Goal: Check status: Check status

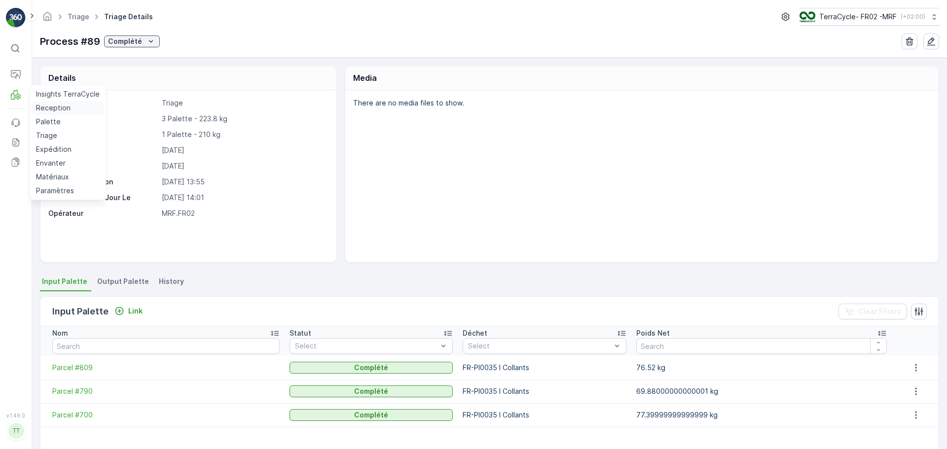
click at [45, 104] on p "Reception" at bounding box center [53, 108] width 35 height 10
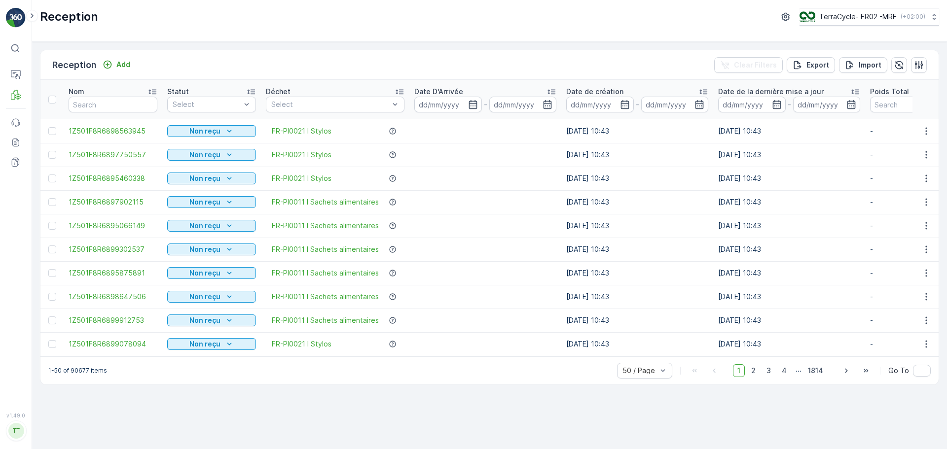
click at [390, 104] on div at bounding box center [330, 105] width 120 height 8
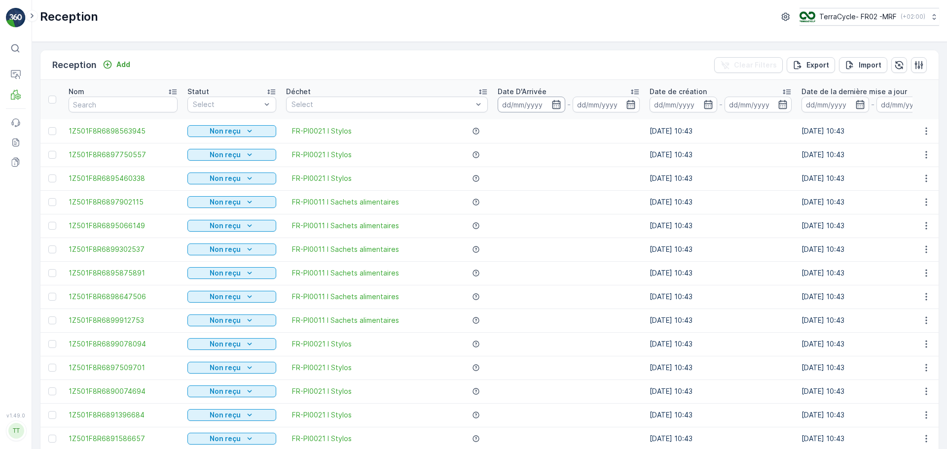
click at [536, 104] on input at bounding box center [531, 105] width 68 height 16
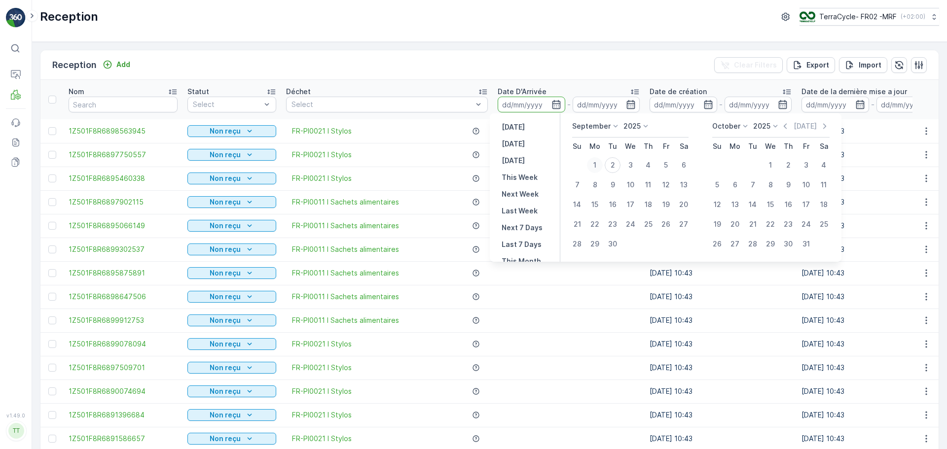
click at [601, 160] on div "1" at bounding box center [595, 165] width 16 height 16
type input "[DATE]"
click at [601, 160] on div "1" at bounding box center [595, 165] width 16 height 16
type input "[DATE]"
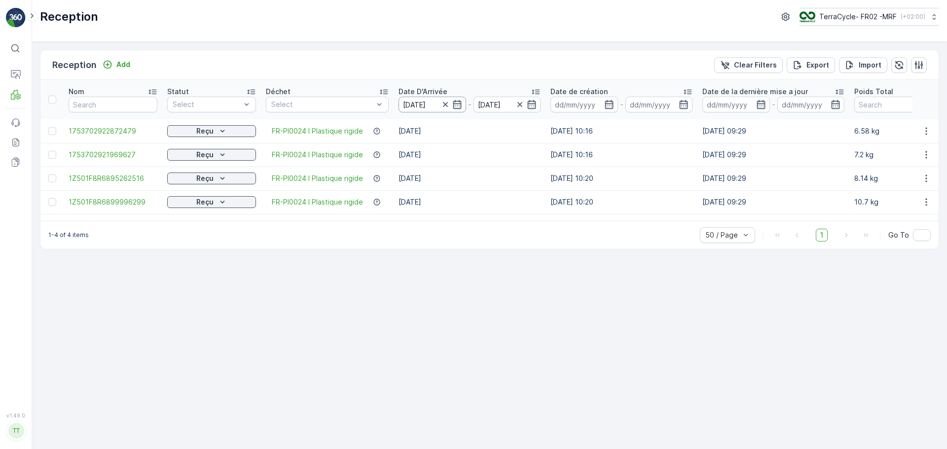
click at [435, 106] on input "[DATE]" at bounding box center [432, 105] width 68 height 16
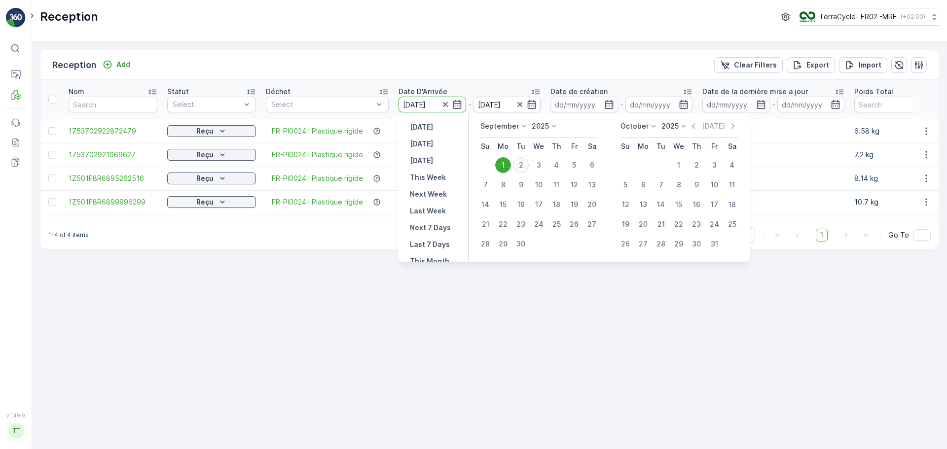
click at [519, 163] on div "2" at bounding box center [521, 165] width 16 height 16
type input "[DATE]"
click at [519, 163] on div "2" at bounding box center [521, 165] width 16 height 16
type input "[DATE]"
